Goal: Task Accomplishment & Management: Use online tool/utility

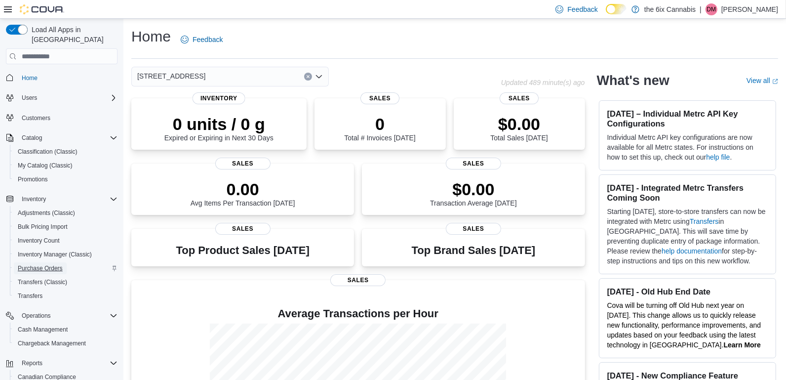
click at [52, 264] on span "Purchase Orders" at bounding box center [40, 268] width 45 height 8
click at [306, 76] on icon "Clear input" at bounding box center [308, 77] width 4 height 4
click at [335, 60] on div "Home Feedback Select a Location Updated 1 minute(s) ago 0 units / 0 g Expired o…" at bounding box center [454, 254] width 663 height 470
